Goal: Information Seeking & Learning: Learn about a topic

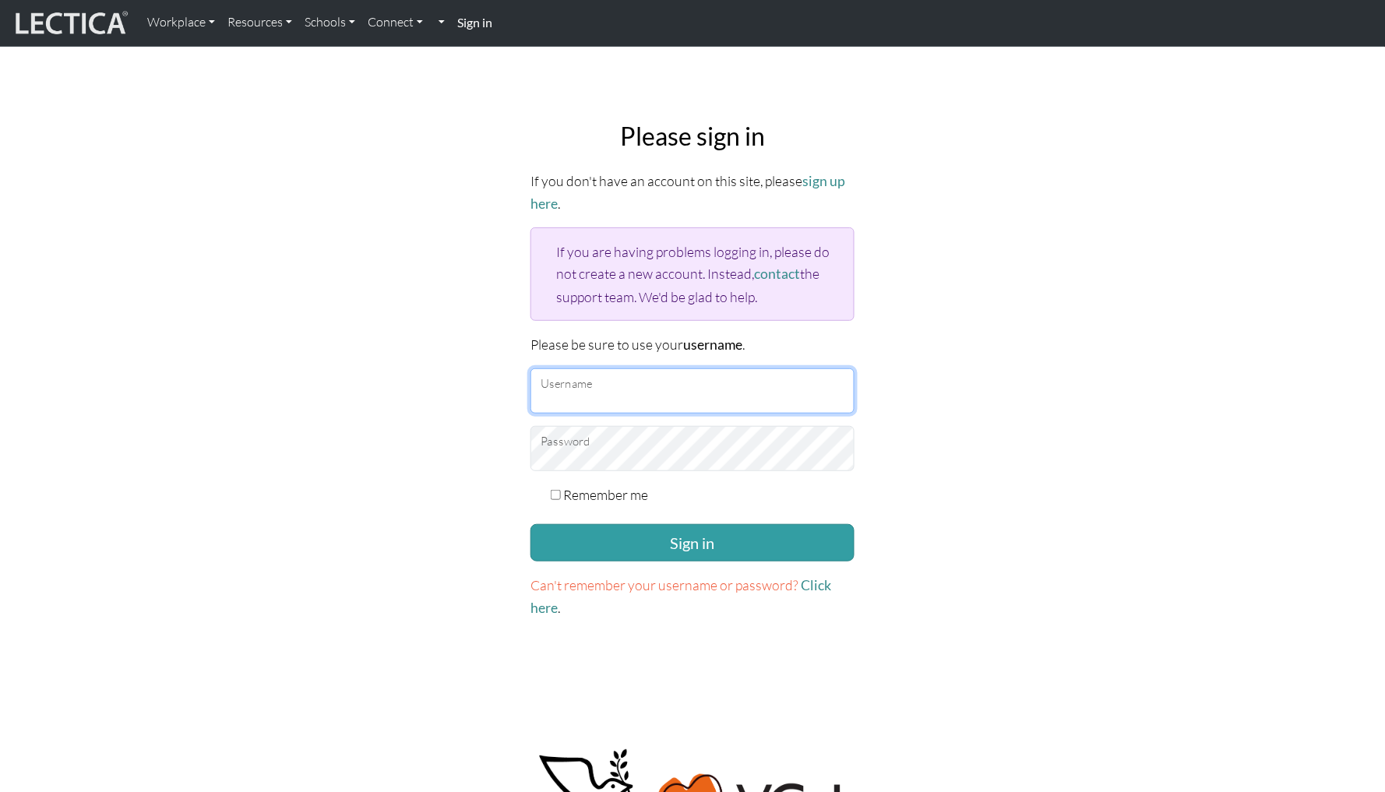
type input "ikumi"
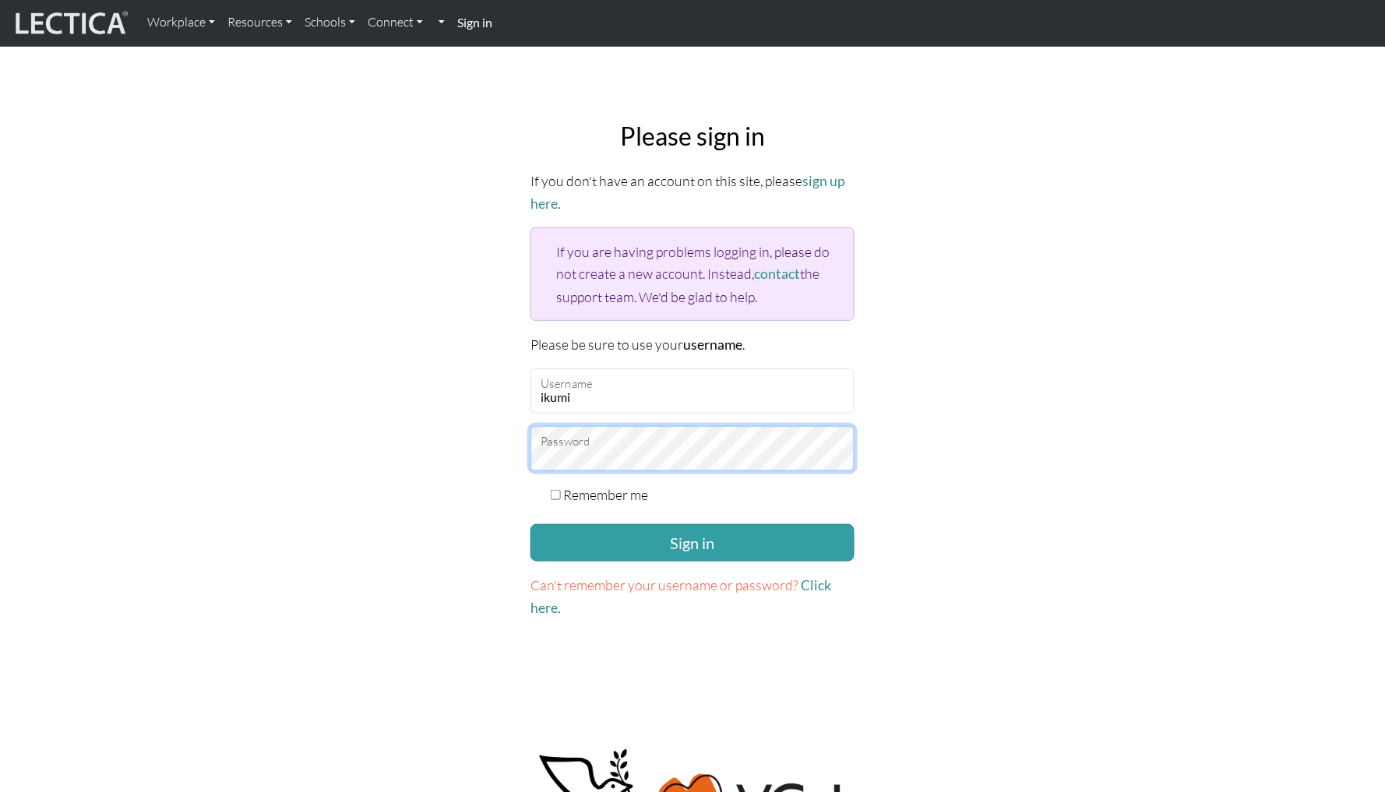
click at [692, 538] on button "Sign in" at bounding box center [692, 542] width 324 height 37
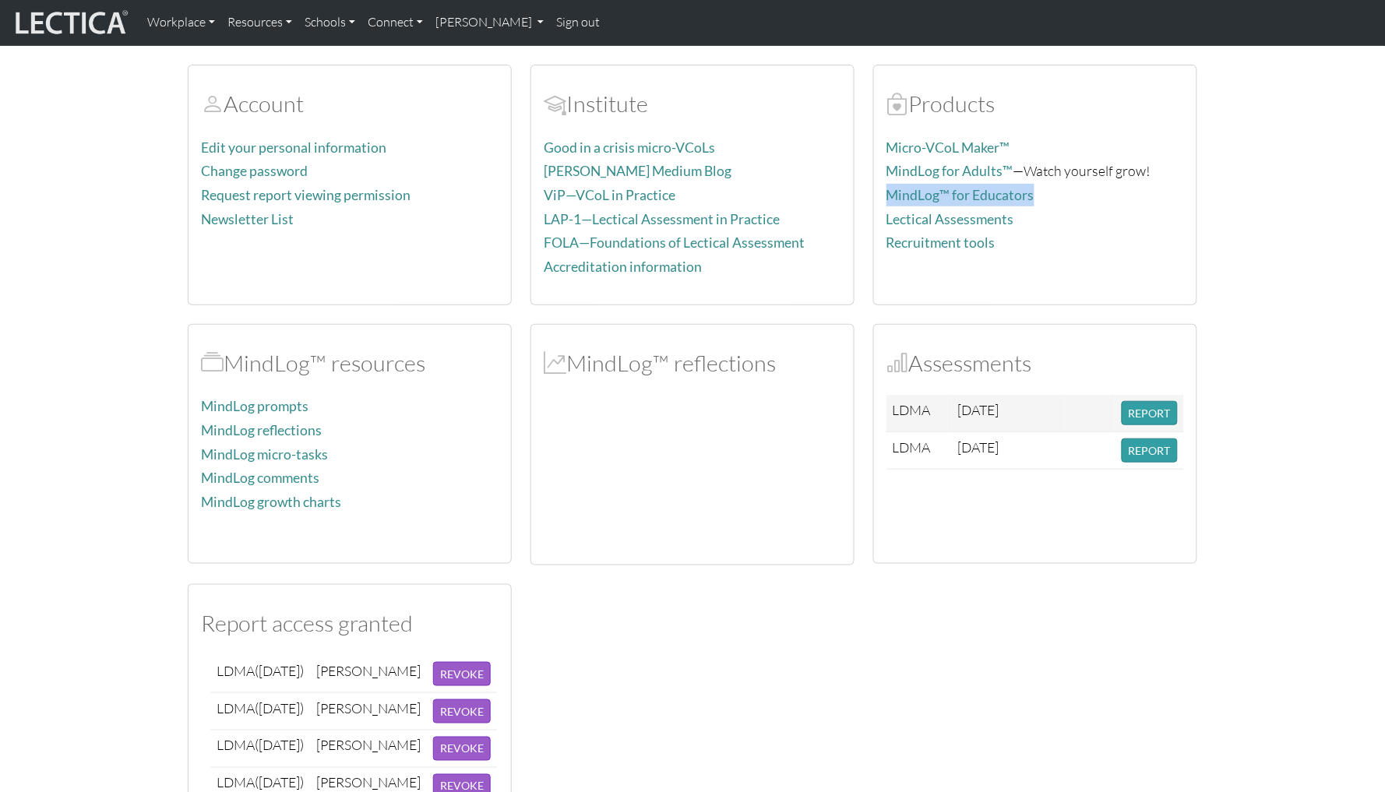
scroll to position [92, 0]
click at [1154, 404] on button "REPORT" at bounding box center [1150, 413] width 56 height 24
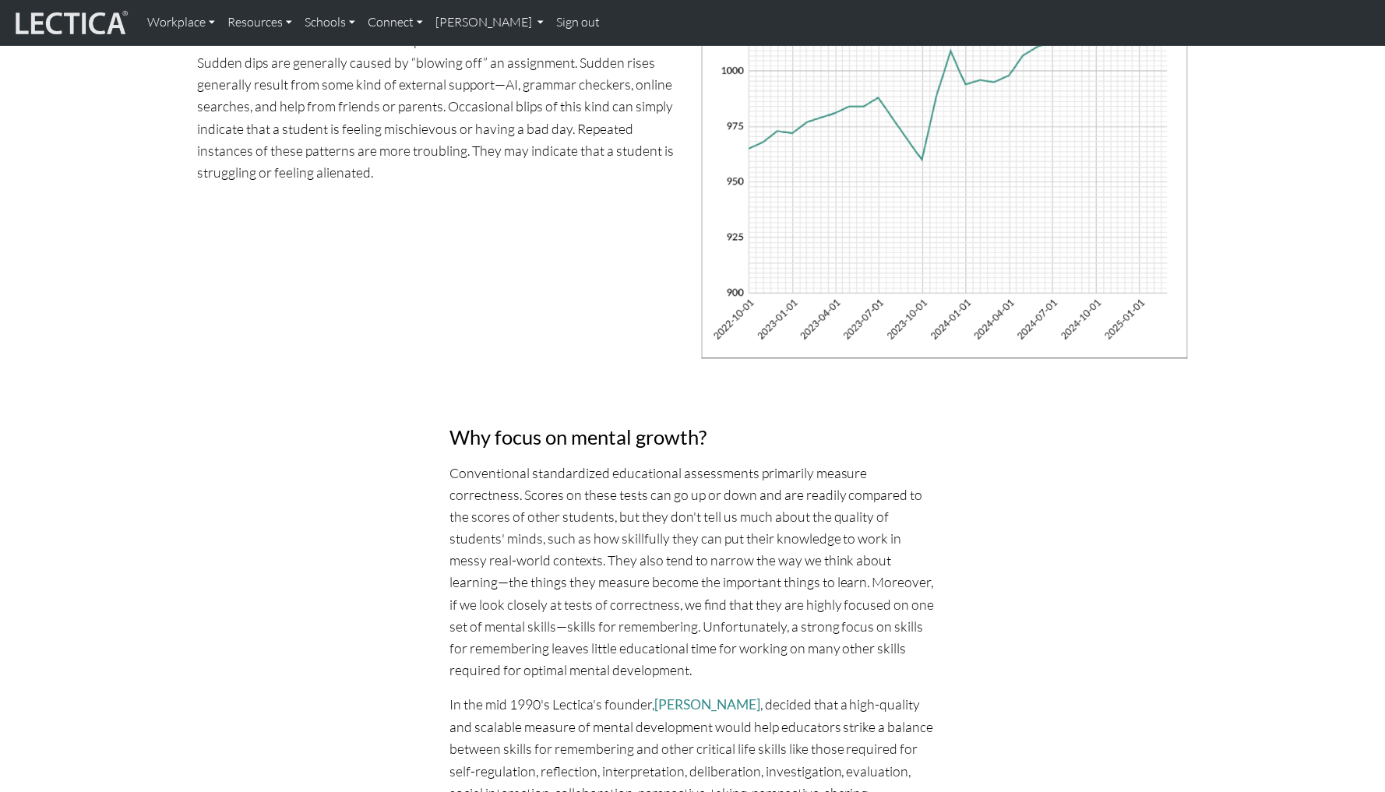
scroll to position [6405, 0]
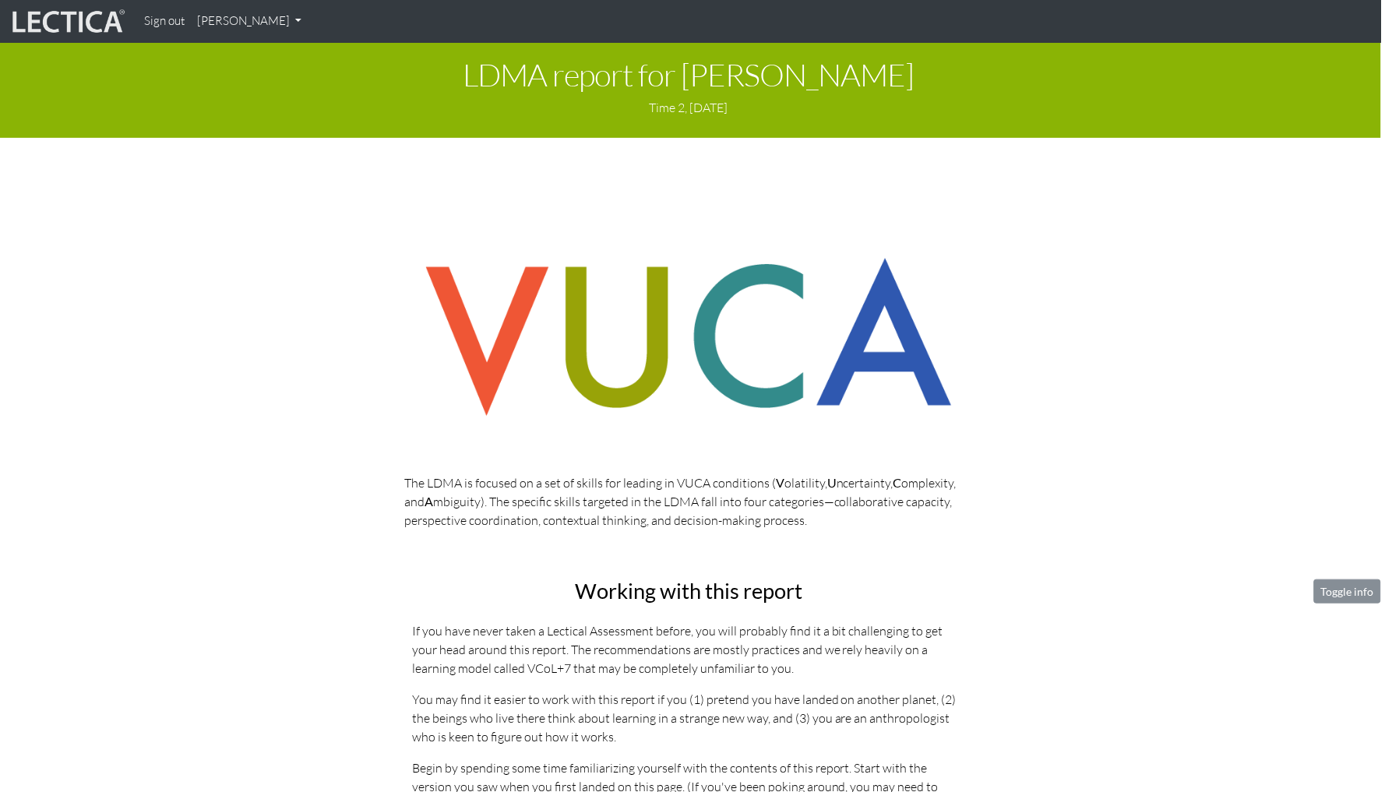
scroll to position [0, 4]
click at [247, 18] on link "[PERSON_NAME]" at bounding box center [249, 21] width 117 height 30
click at [245, 54] on link "My Profile" at bounding box center [269, 57] width 125 height 19
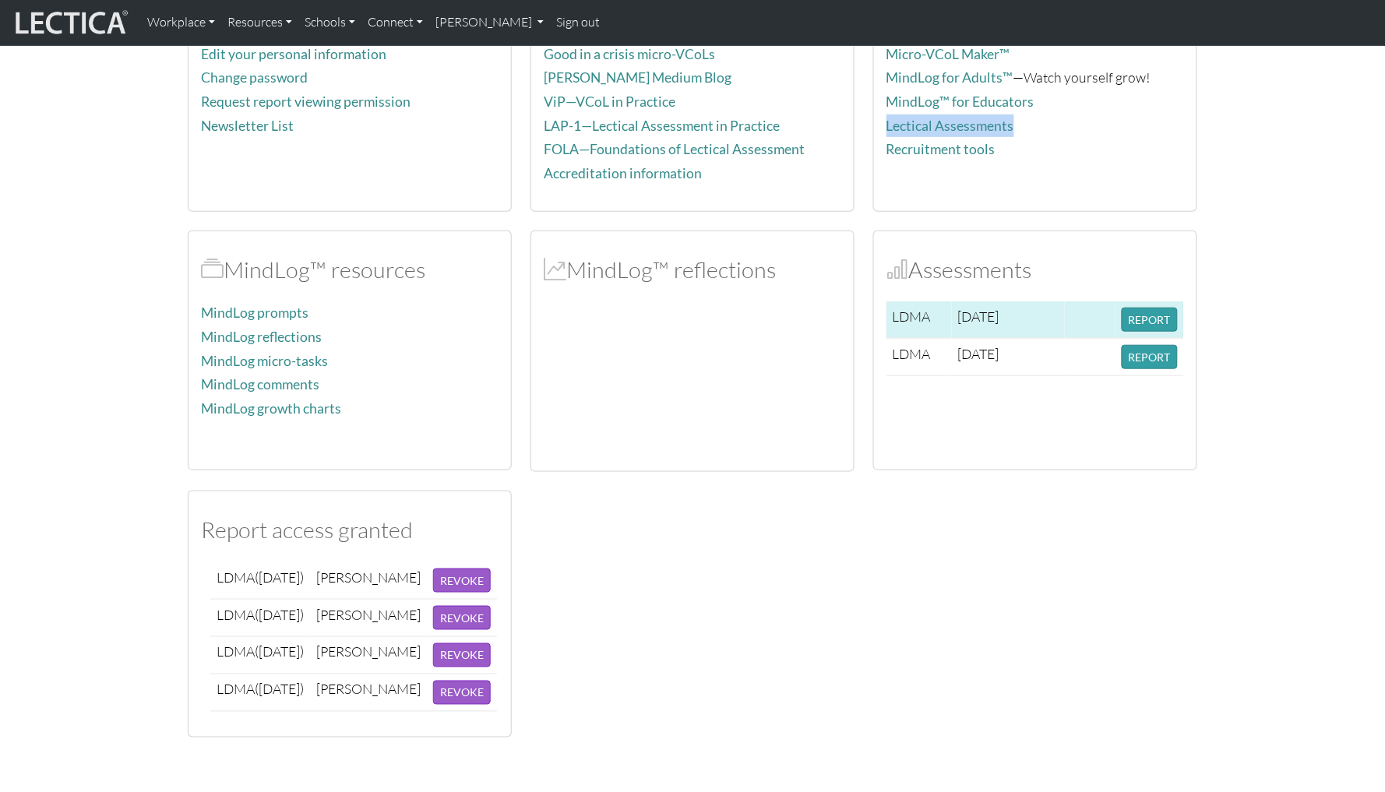
scroll to position [219, 0]
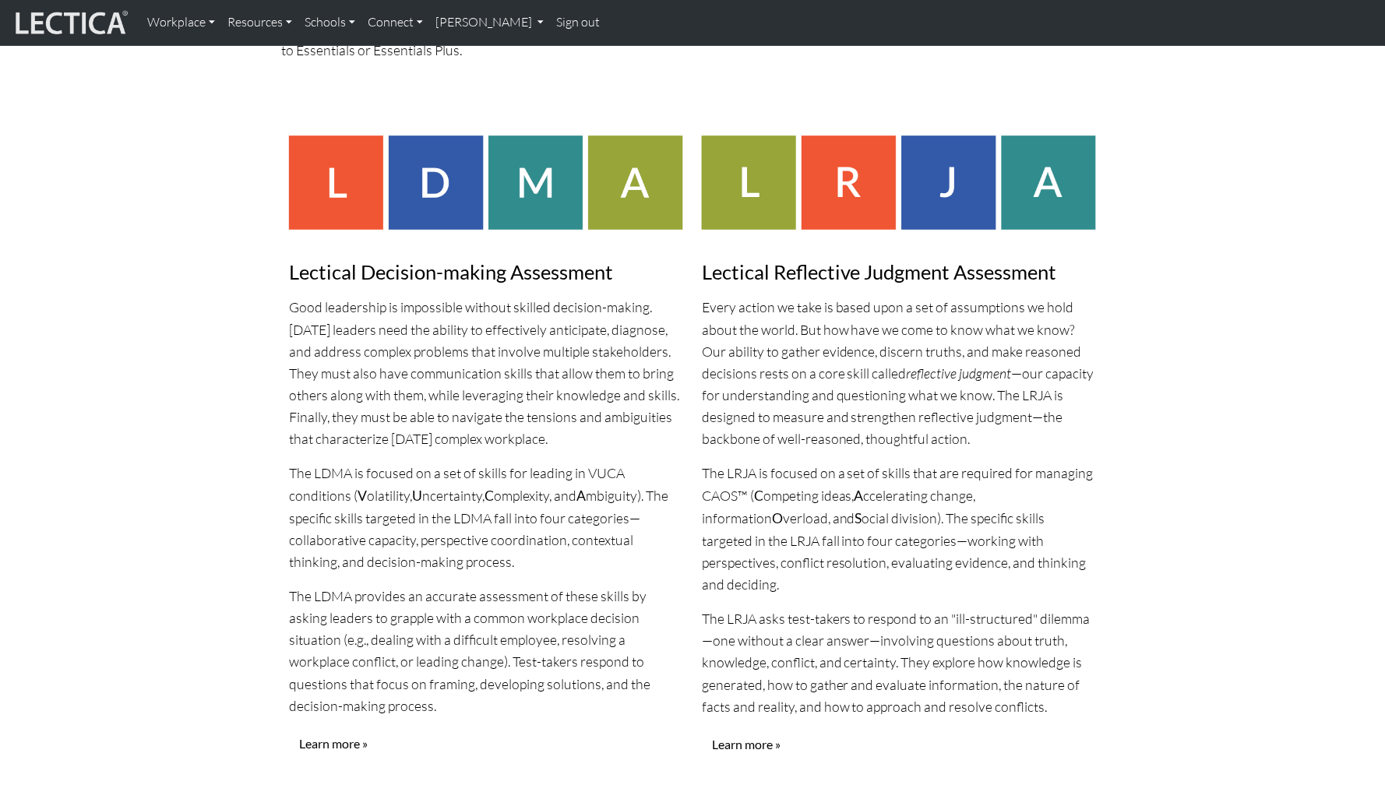
scroll to position [1317, 0]
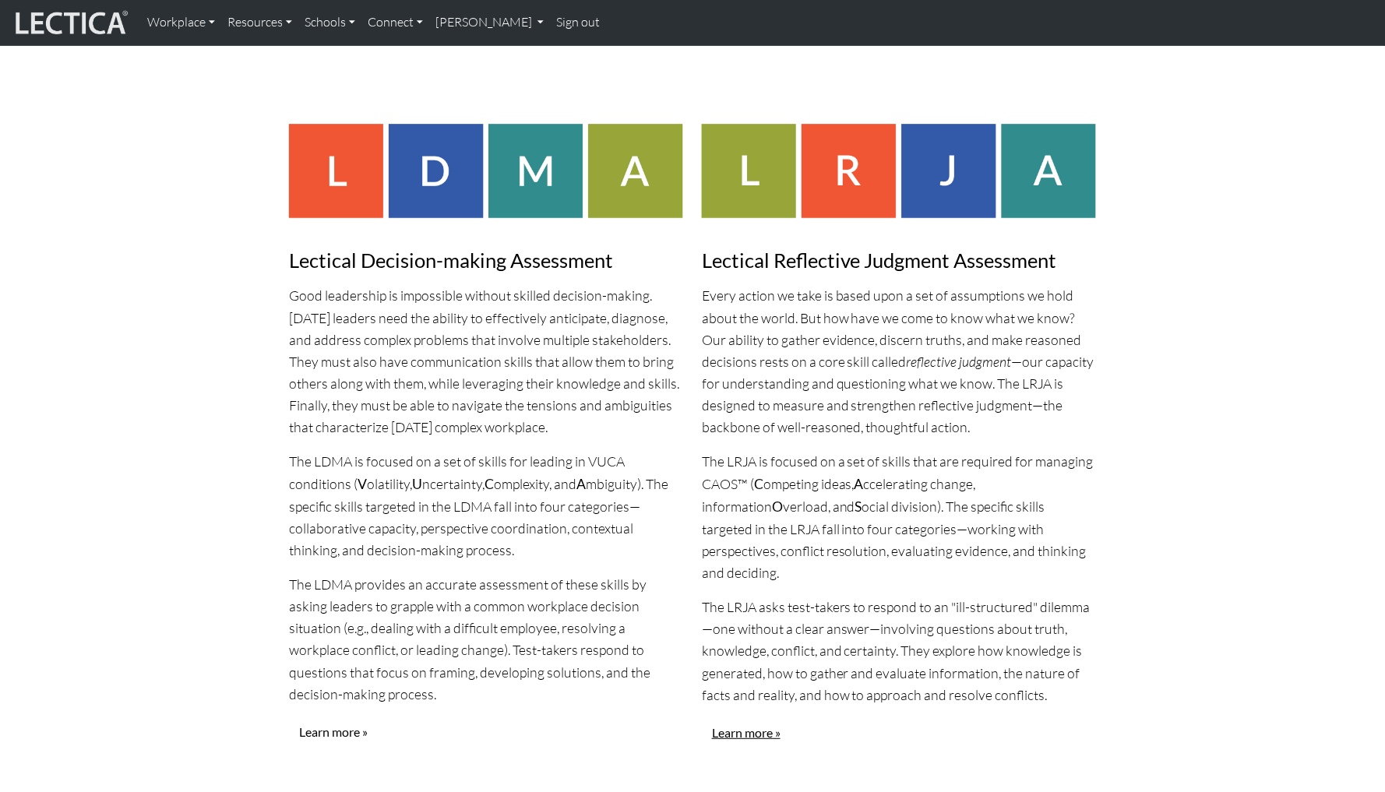
click at [774, 718] on link "Learn more »" at bounding box center [746, 733] width 89 height 30
click at [345, 717] on link "Learn more »" at bounding box center [333, 732] width 89 height 30
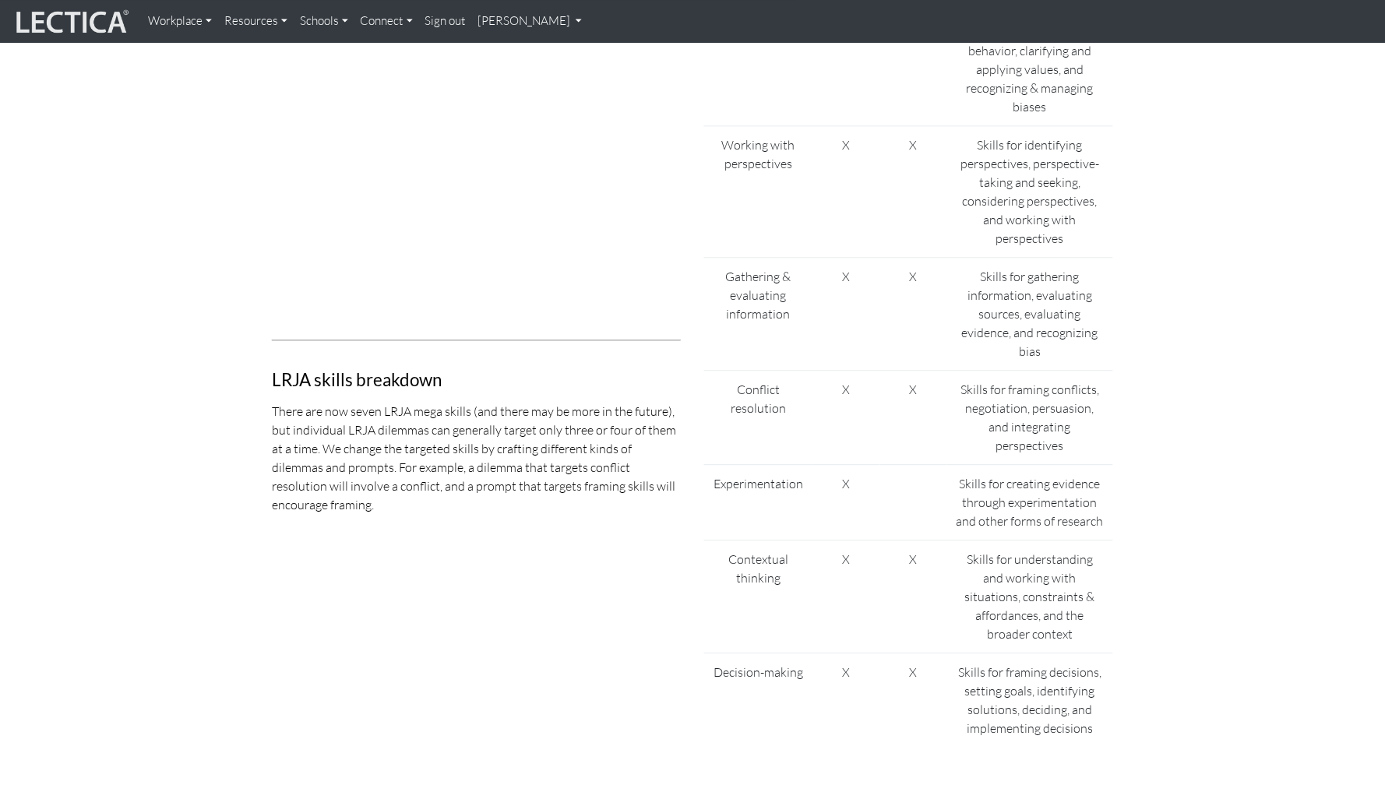
scroll to position [992, 0]
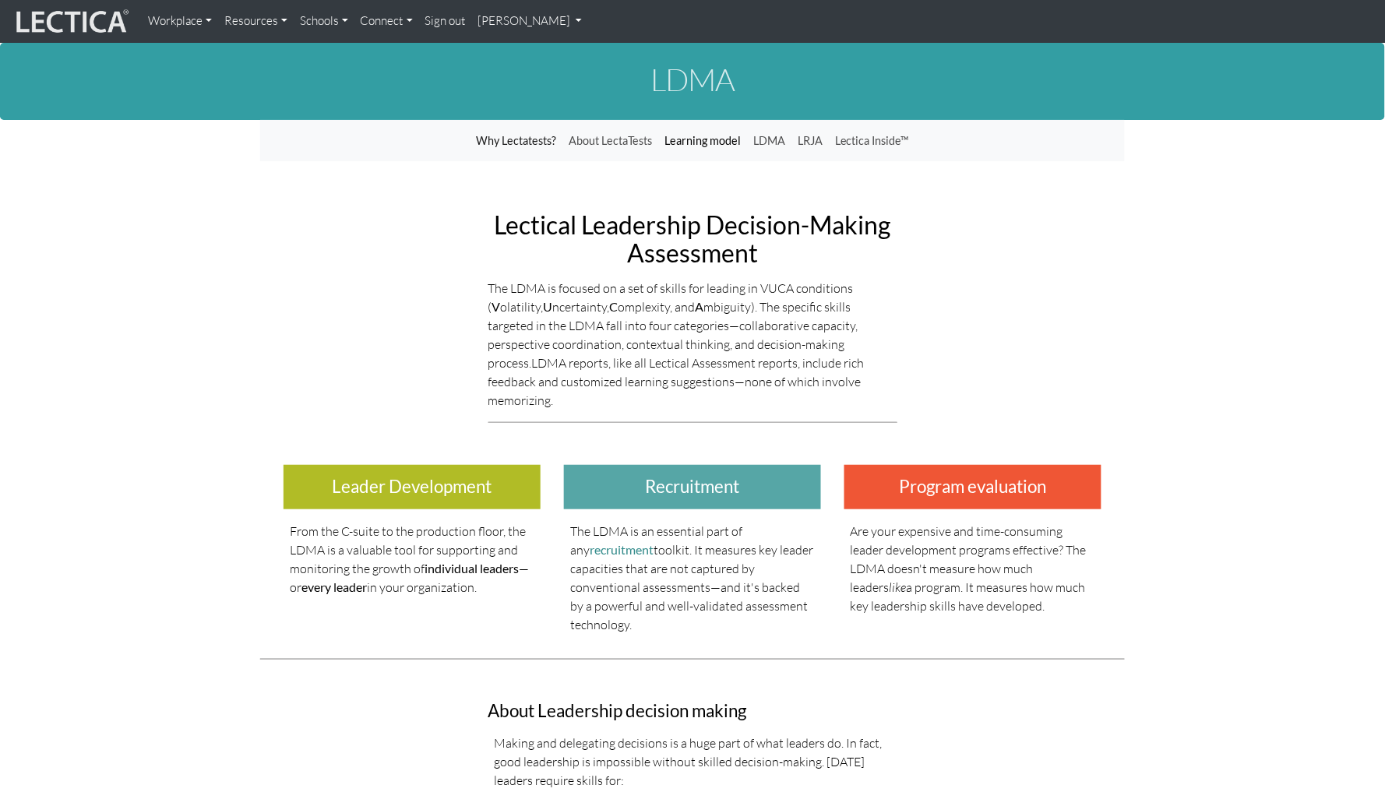
click at [715, 136] on link "Learning model" at bounding box center [702, 141] width 89 height 30
click at [624, 137] on link "About LectaTests" at bounding box center [610, 141] width 96 height 30
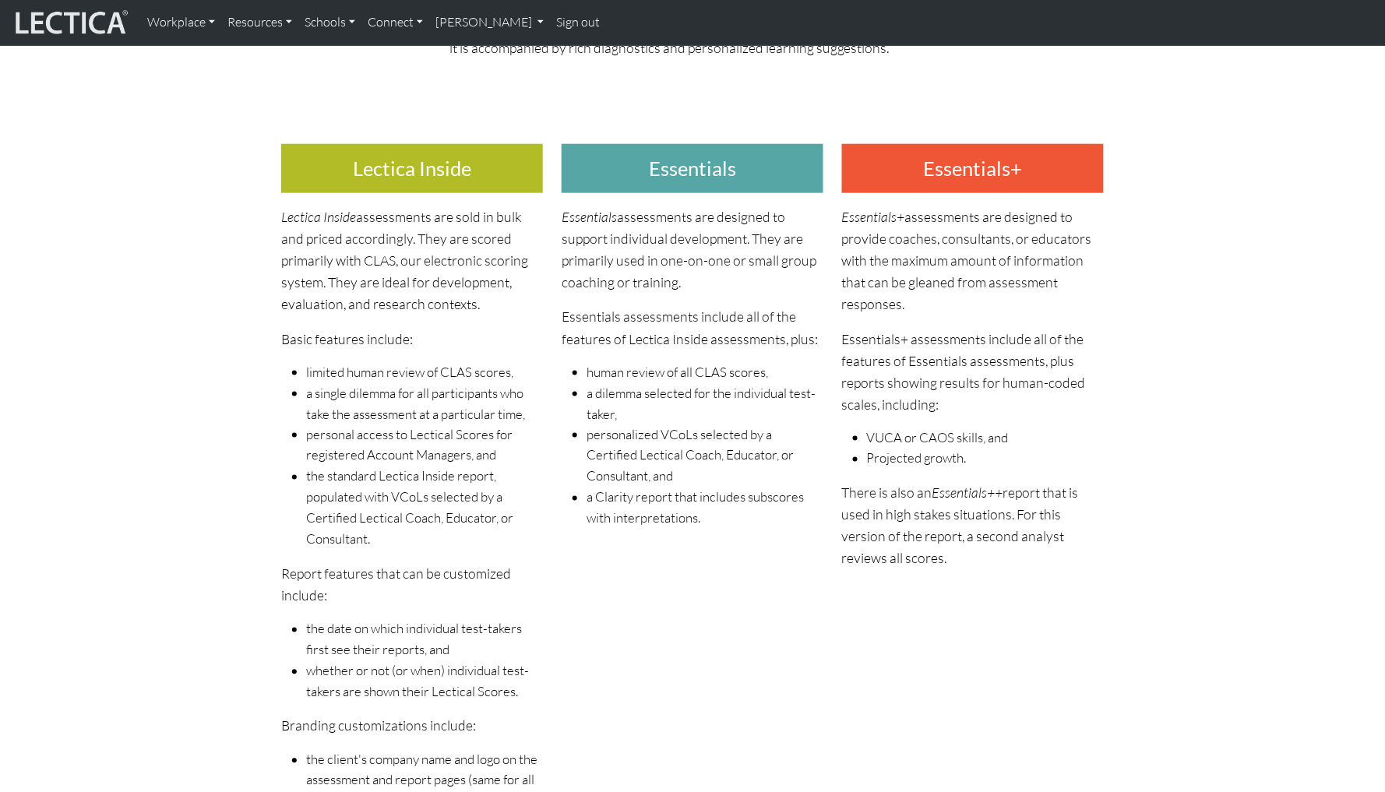
scroll to position [391, 0]
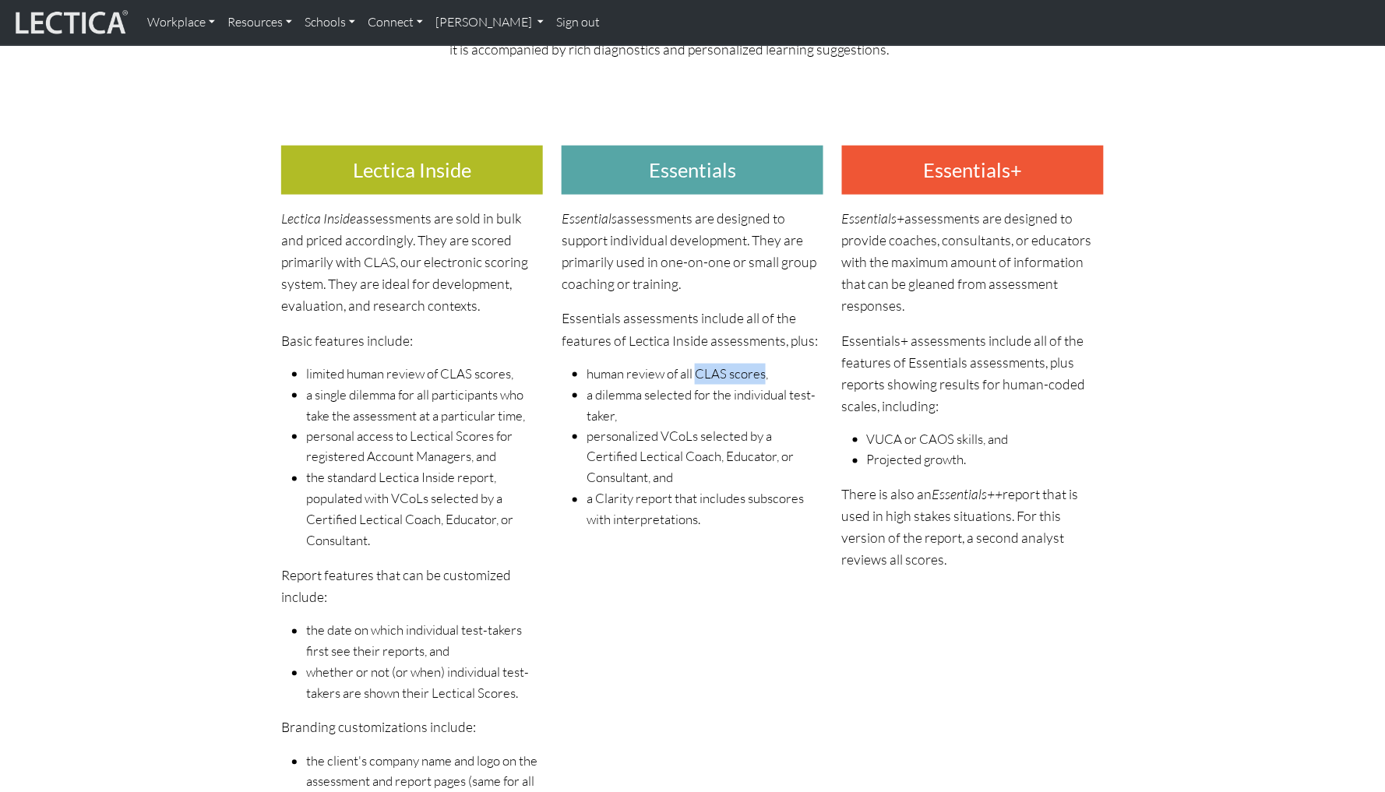
drag, startPoint x: 695, startPoint y: 360, endPoint x: 762, endPoint y: 356, distance: 67.1
click at [762, 364] on li "human review of all CLAS scores," at bounding box center [705, 374] width 237 height 21
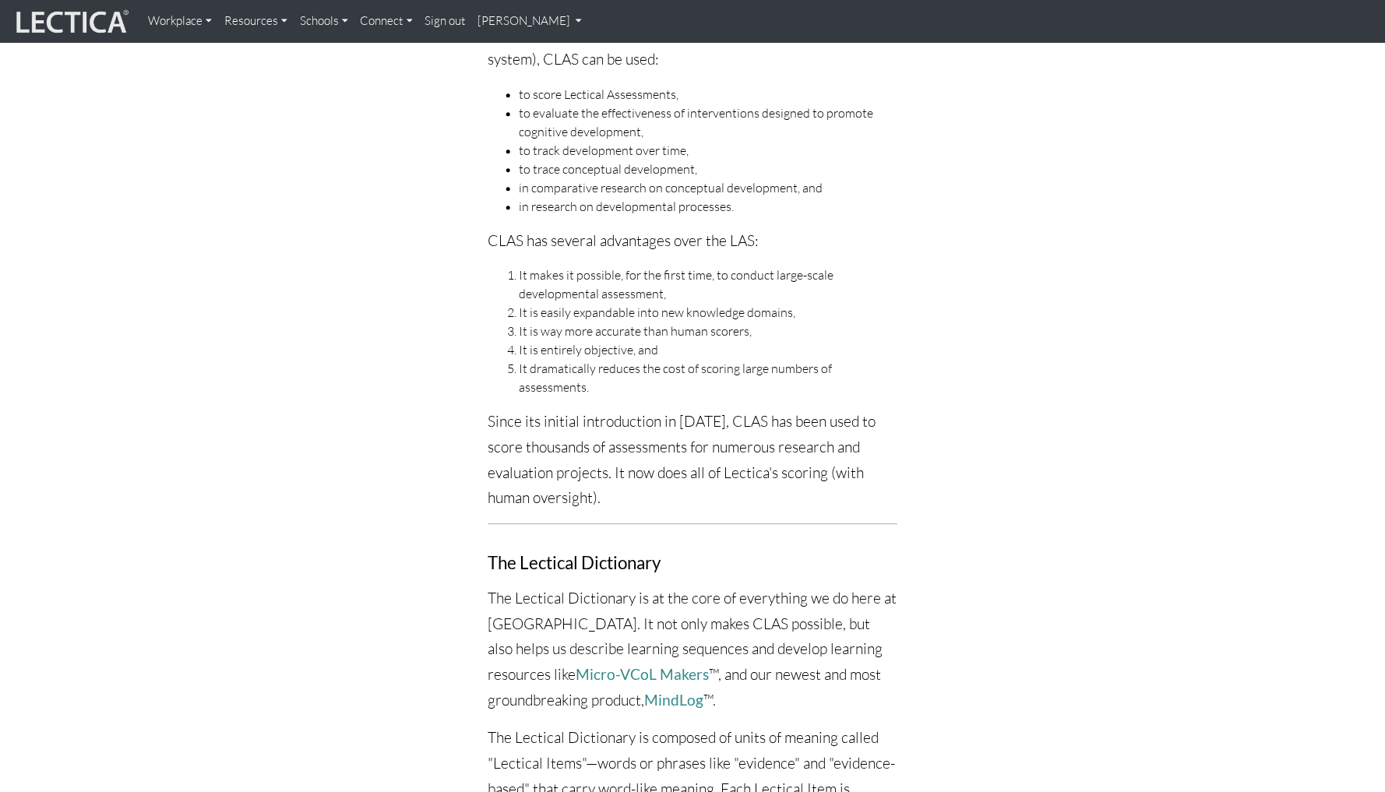
scroll to position [706, 0]
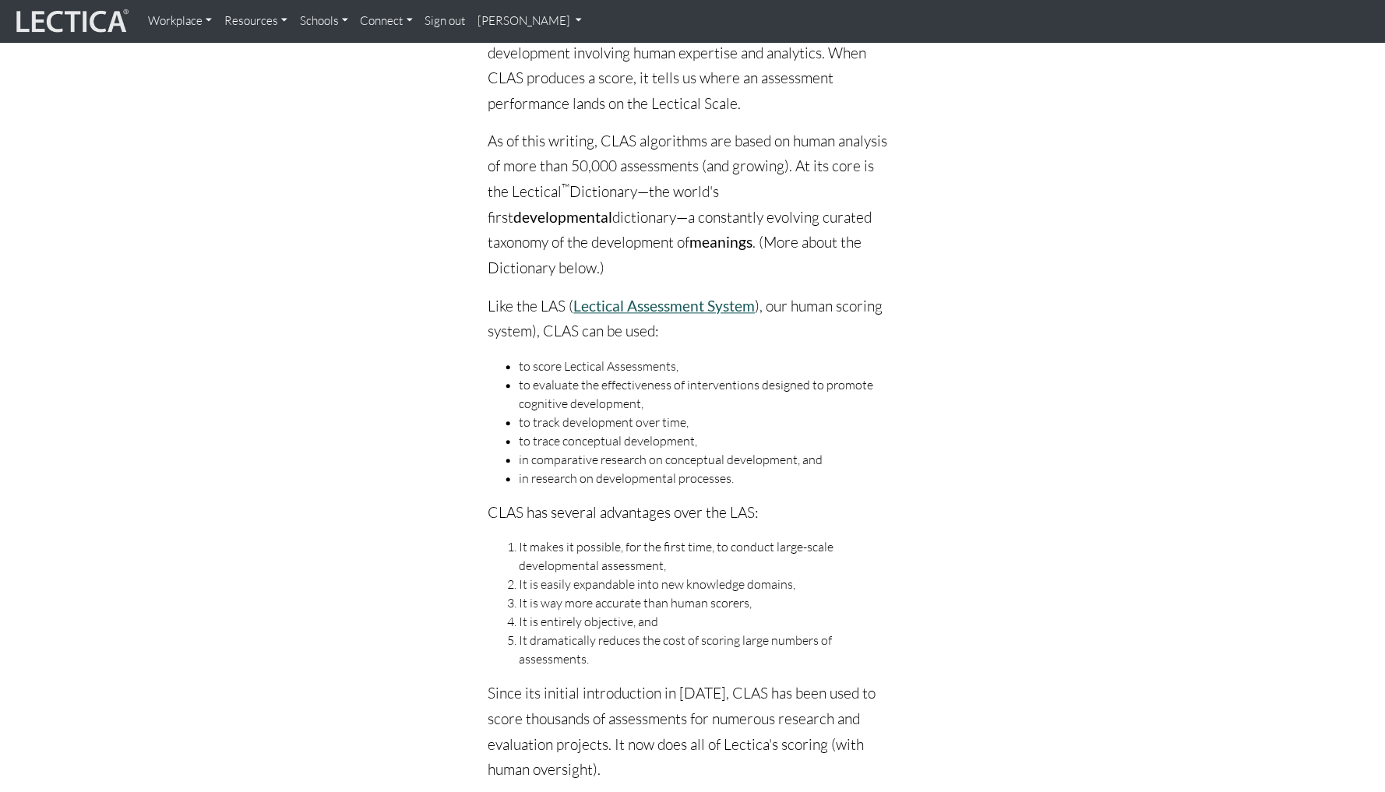
click at [687, 298] on link "Lectical Assessment System" at bounding box center [664, 307] width 181 height 18
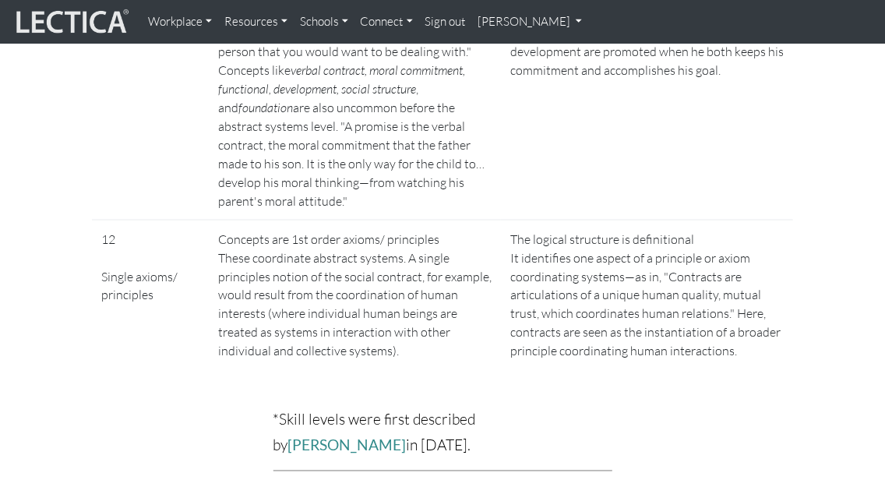
scroll to position [4527, 0]
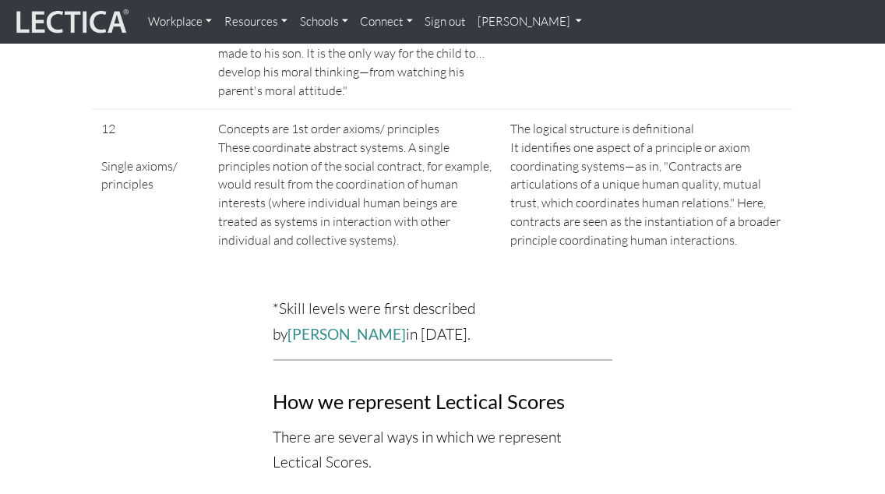
drag, startPoint x: 910, startPoint y: 562, endPoint x: 812, endPoint y: 7, distance: 563.1
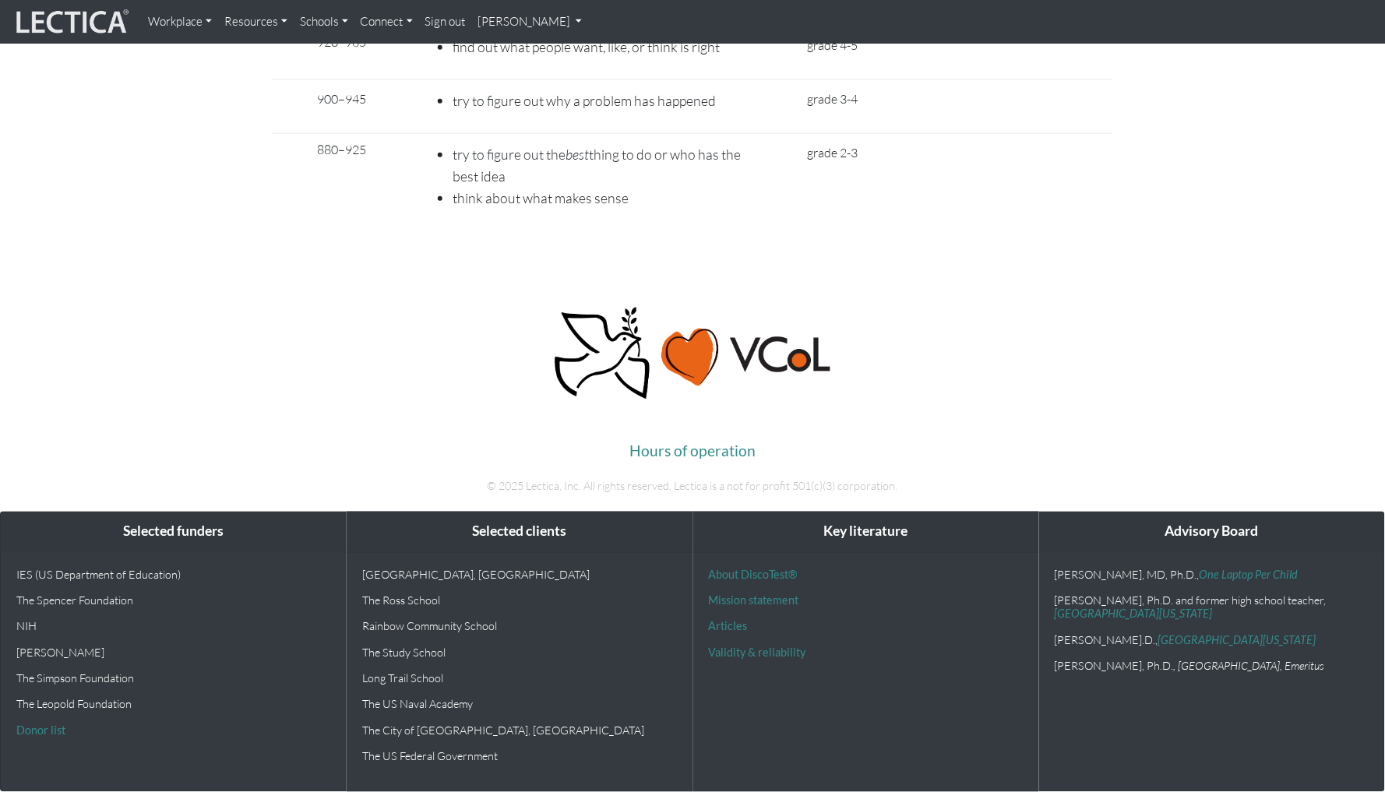
scroll to position [7474, 0]
drag, startPoint x: 911, startPoint y: 262, endPoint x: 981, endPoint y: 546, distance: 292.6
copy td "Concepts are 3rd order abstractions These coordinate elements of abstract syste…"
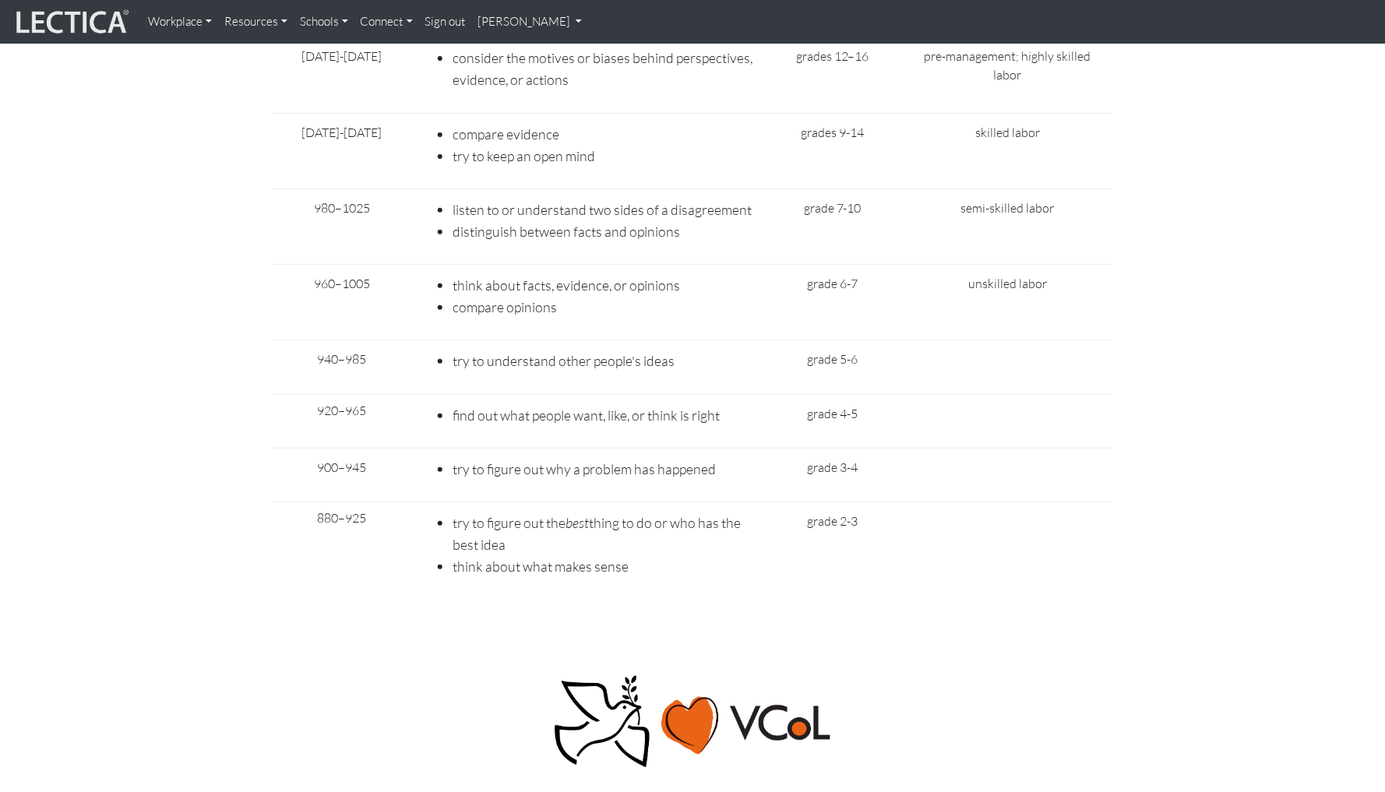
scroll to position [6653, 0]
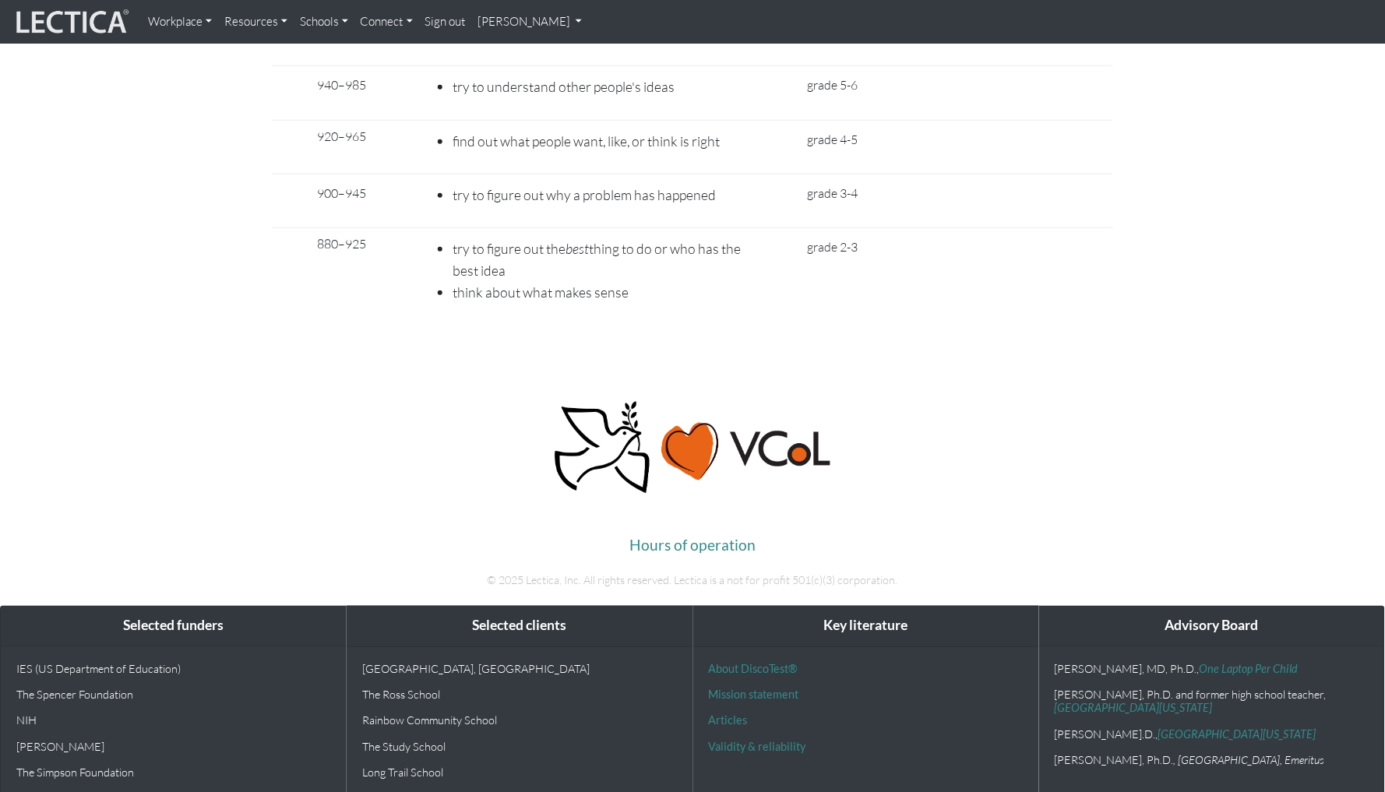
scroll to position [7115, 0]
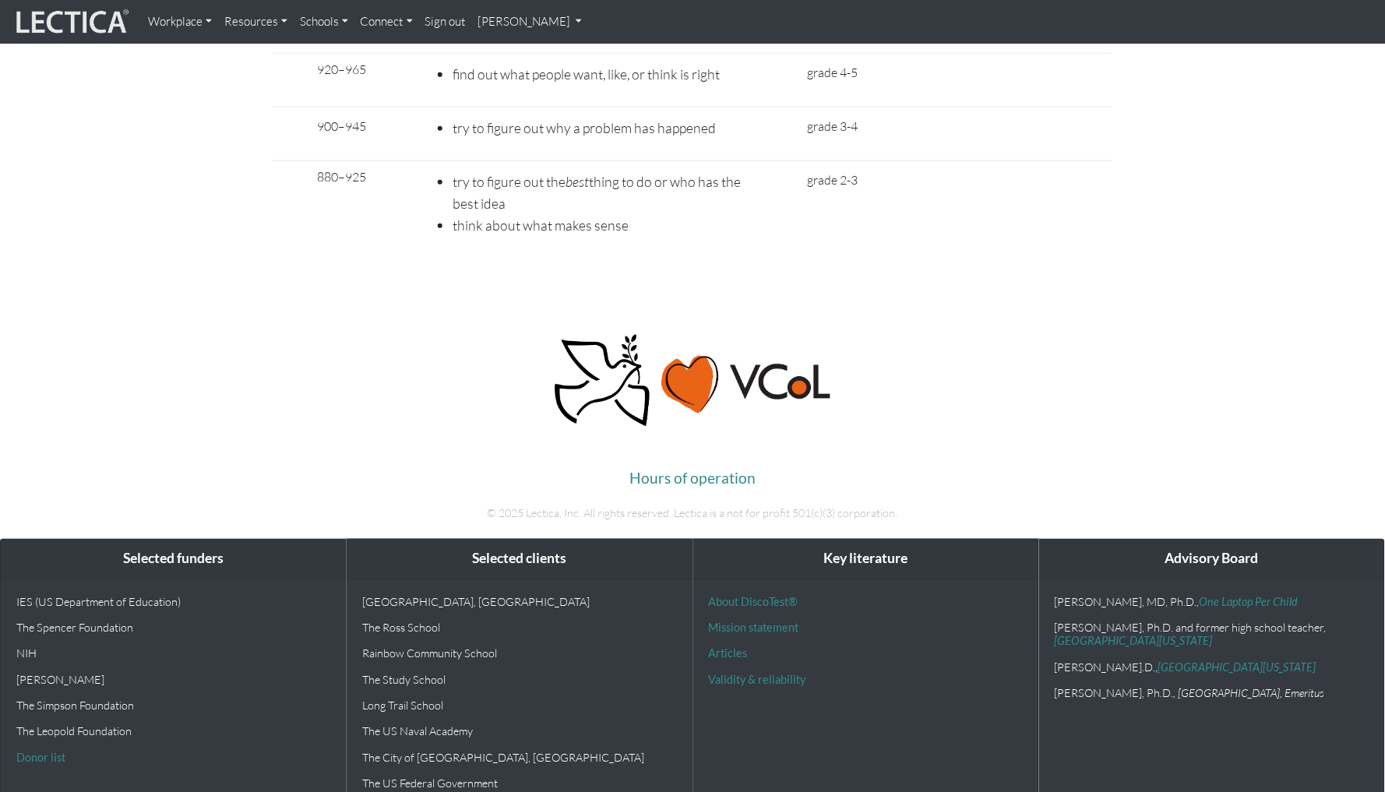
drag, startPoint x: 1019, startPoint y: 203, endPoint x: 1070, endPoint y: 455, distance: 256.8
copy td "The logical structure is multivariate The most complex logical structure of thi…"
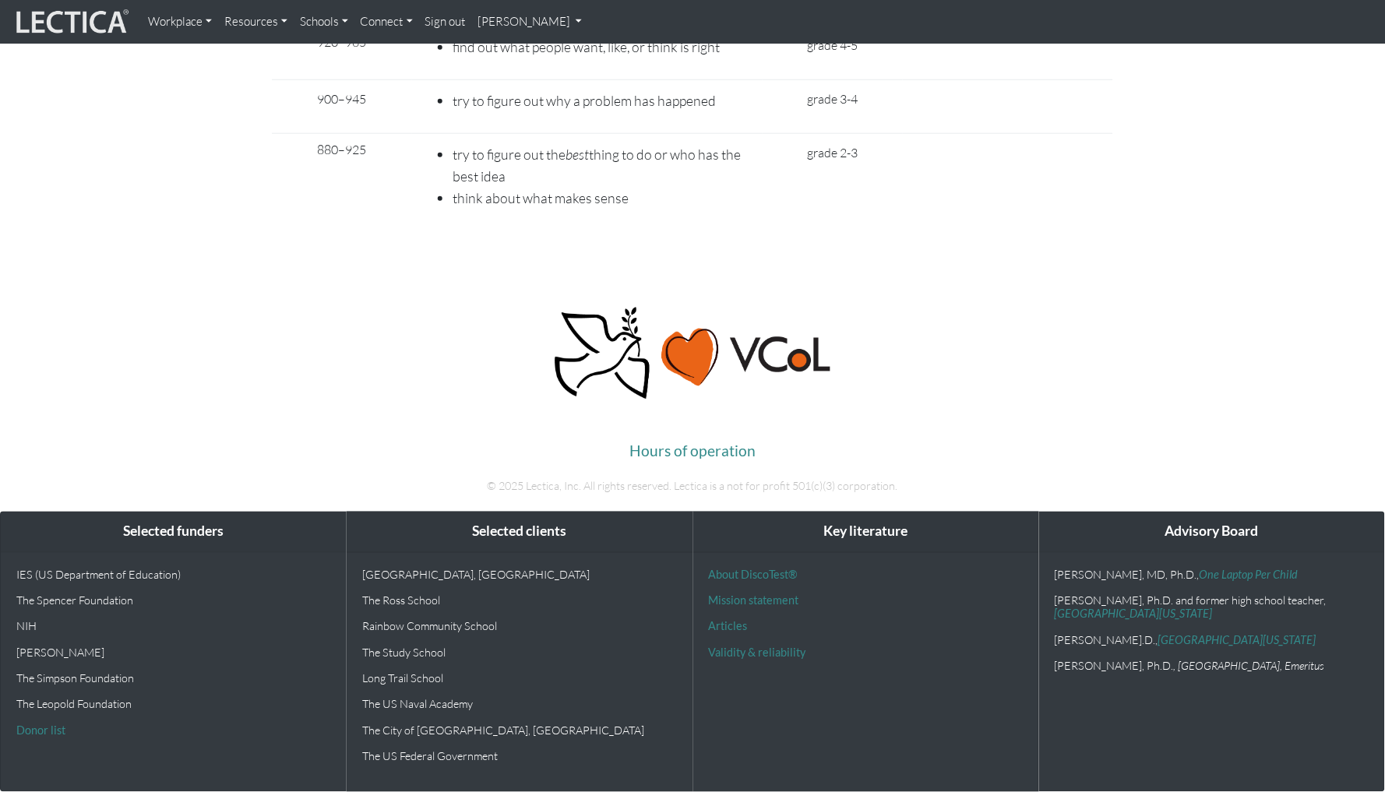
scroll to position [11386, 0]
drag, startPoint x: 879, startPoint y: 520, endPoint x: 794, endPoint y: 245, distance: 288.0
copy ul "work with both individual and group perspectives identify and attempt to reconc…"
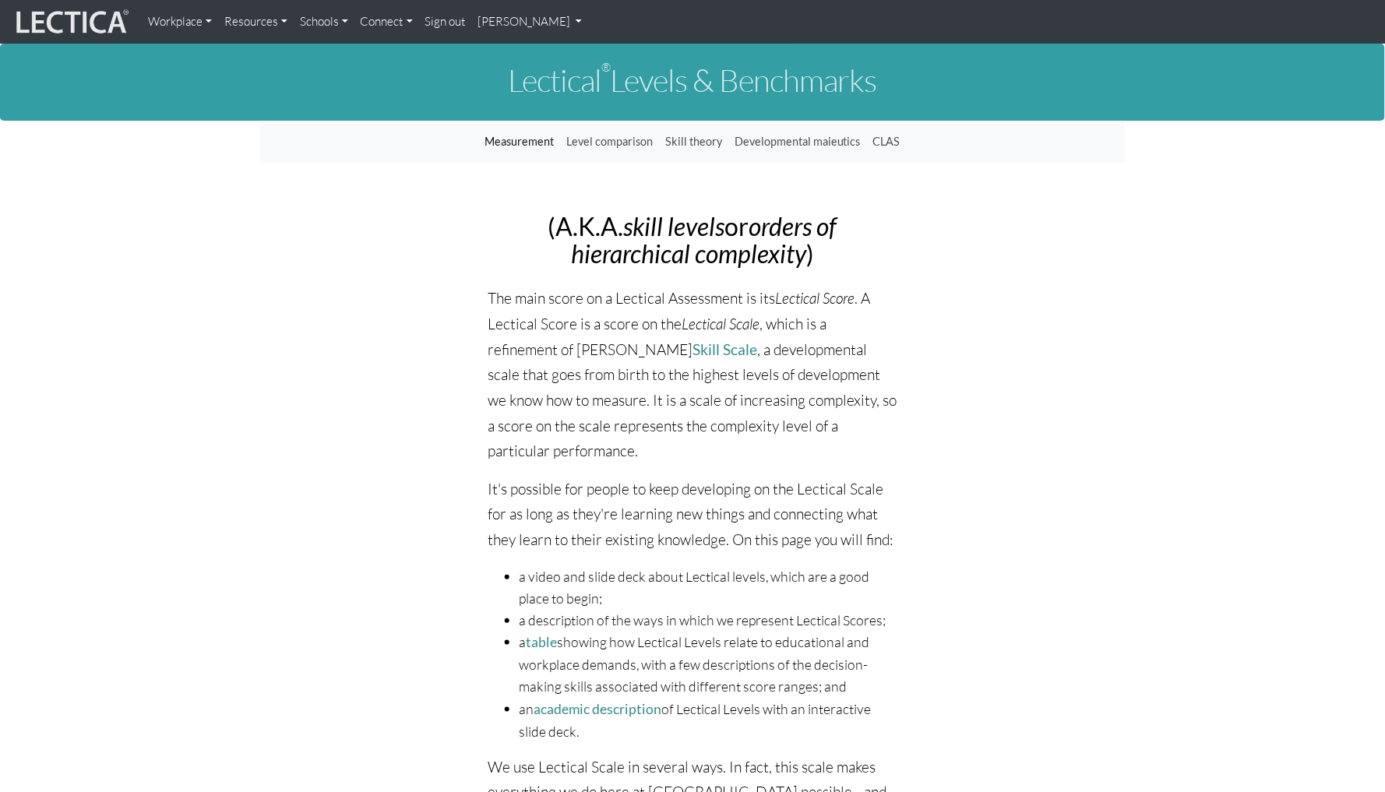
drag, startPoint x: 506, startPoint y: 79, endPoint x: 891, endPoint y: 93, distance: 385.8
click at [891, 93] on h1 "Lectical ® Levels & Benchmarks" at bounding box center [692, 80] width 865 height 34
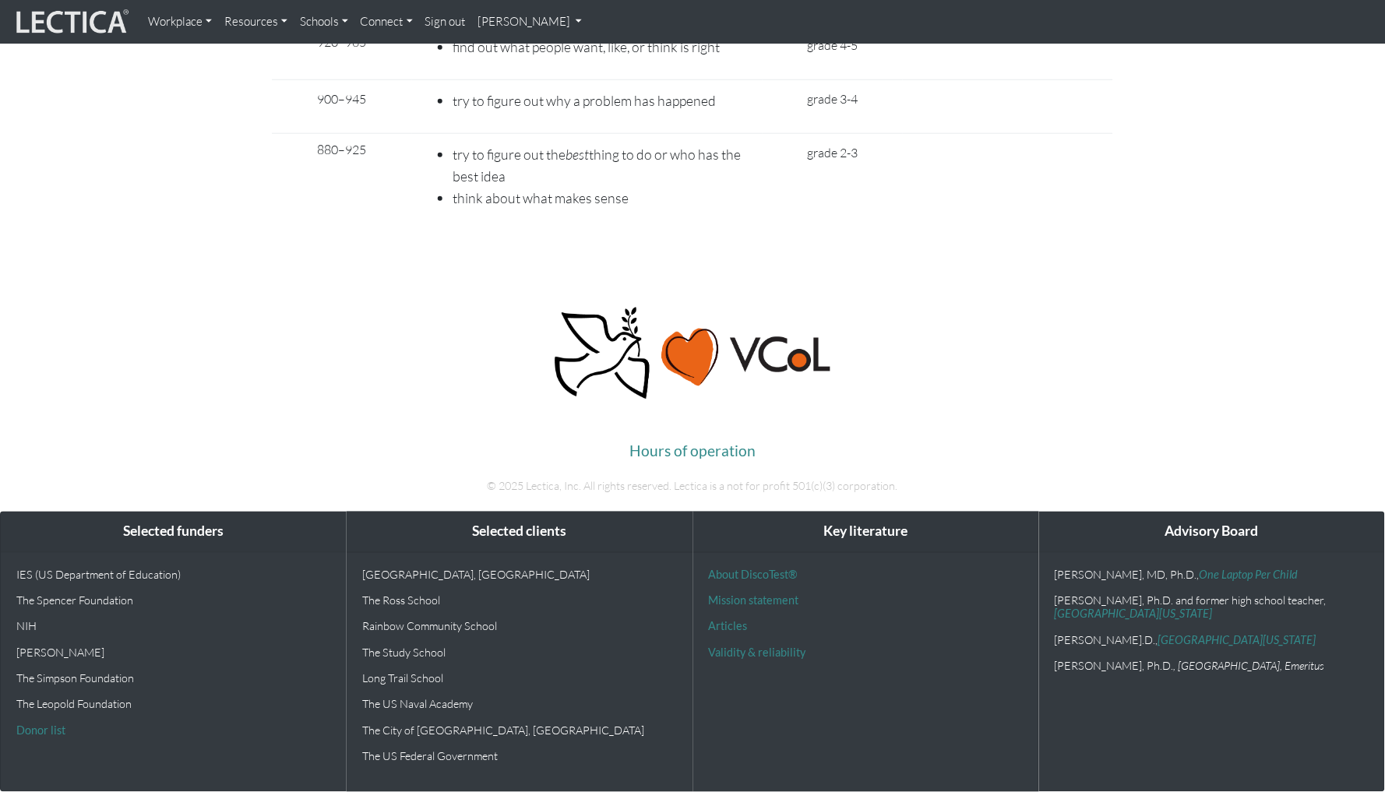
scroll to position [11685, 0]
